Goal: Task Accomplishment & Management: Manage account settings

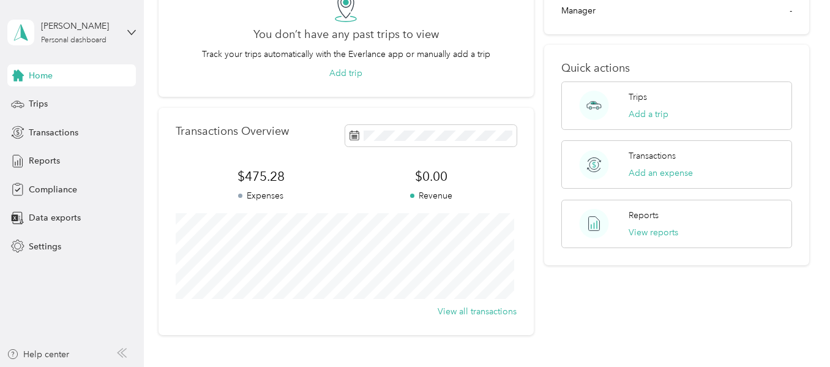
scroll to position [217, 0]
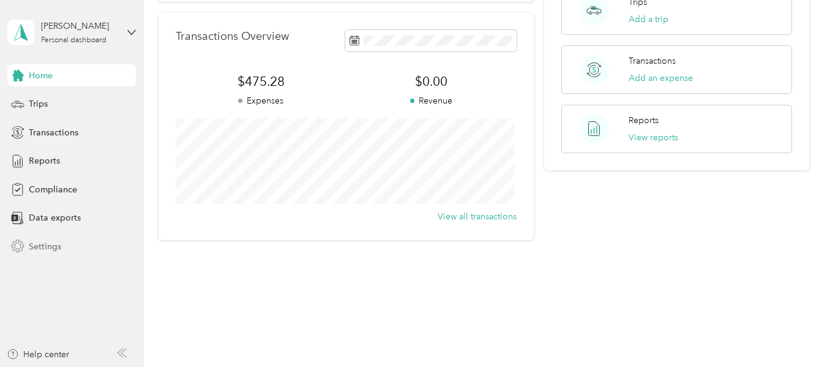
click at [45, 245] on span "Settings" at bounding box center [45, 246] width 32 height 13
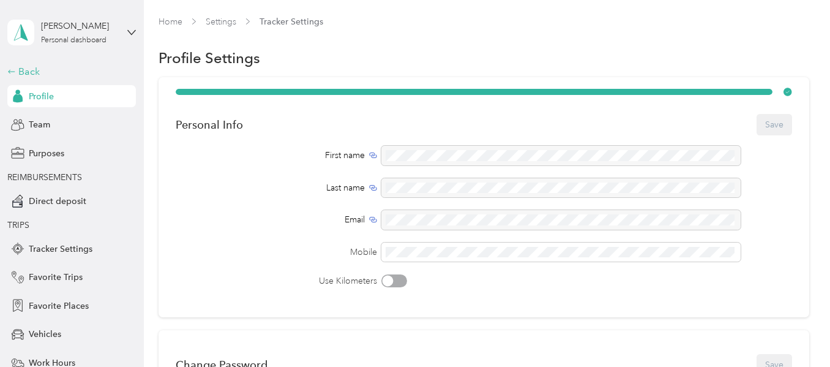
click at [14, 70] on div "Back" at bounding box center [68, 71] width 122 height 15
